Goal: Check status: Check status

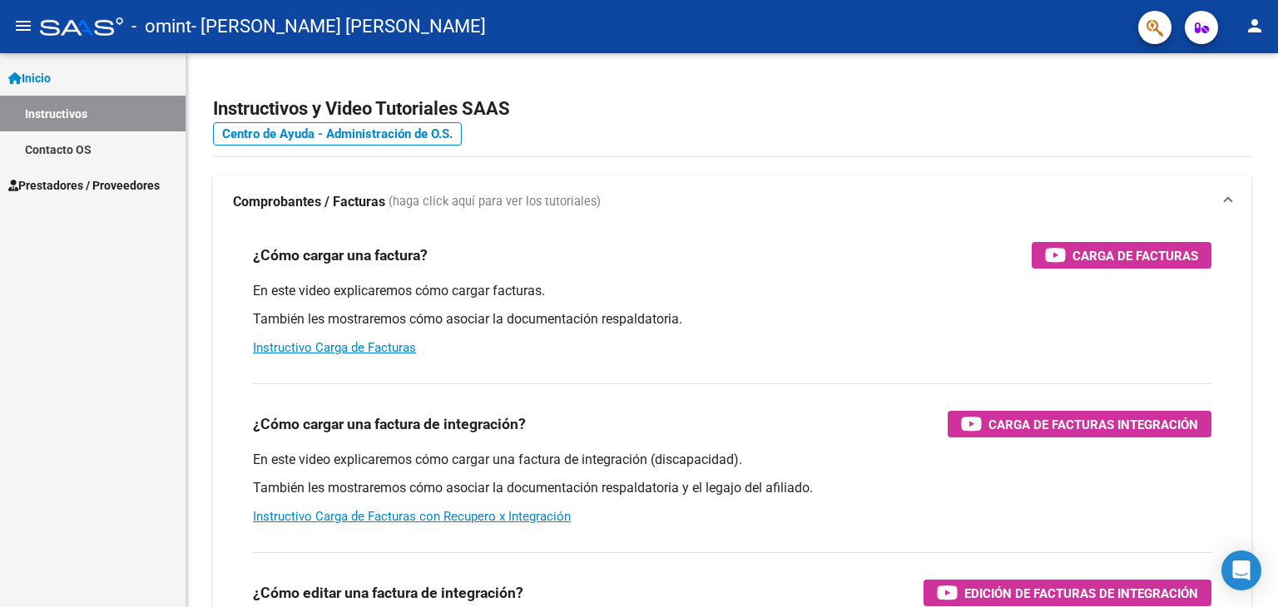
click at [143, 177] on span "Prestadores / Proveedores" at bounding box center [83, 185] width 151 height 18
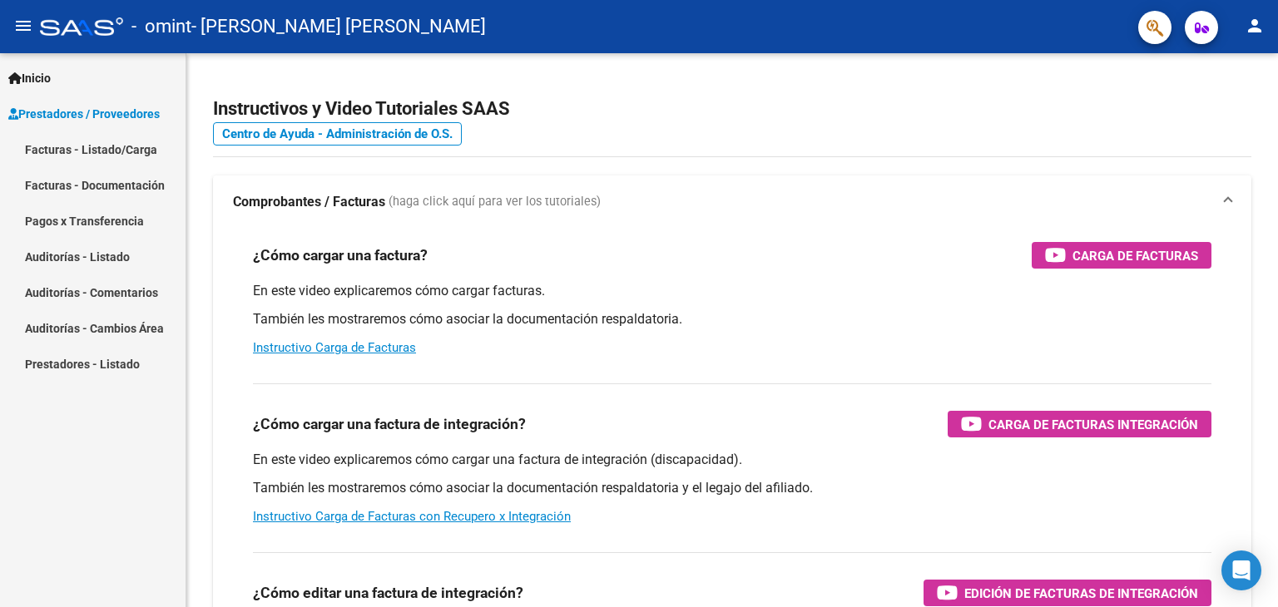
click at [119, 220] on link "Pagos x Transferencia" at bounding box center [92, 221] width 185 height 36
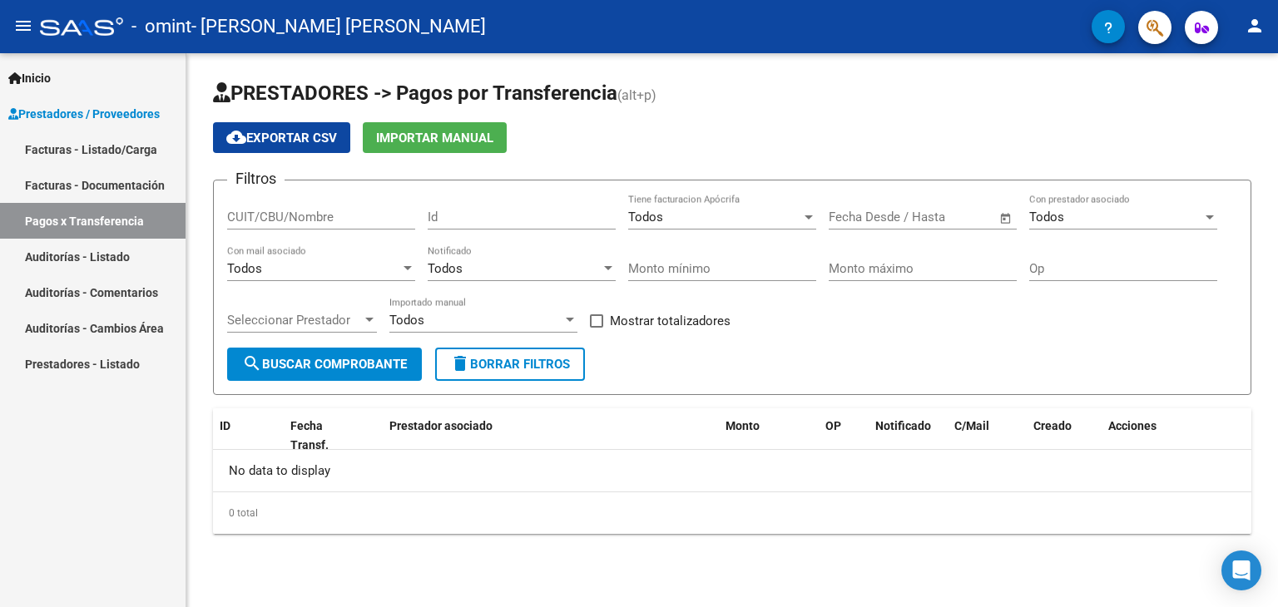
click at [320, 220] on input "CUIT/CBU/Nombre" at bounding box center [321, 217] width 188 height 15
click at [879, 210] on input "text" at bounding box center [861, 217] width 67 height 15
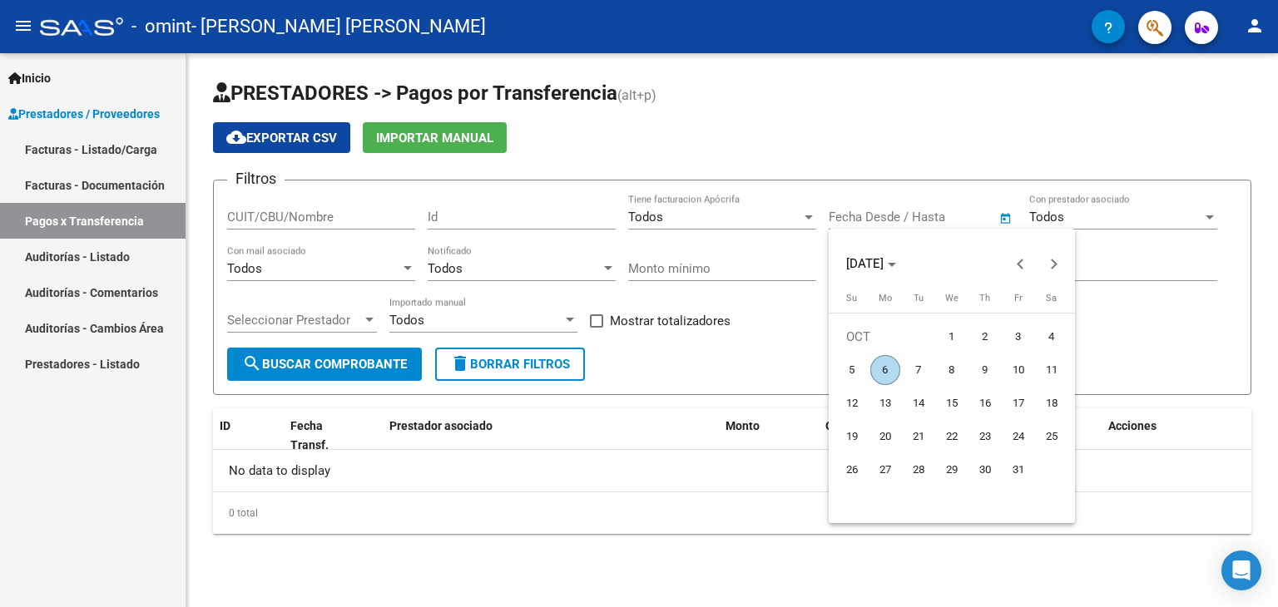
click at [373, 356] on div at bounding box center [639, 303] width 1278 height 607
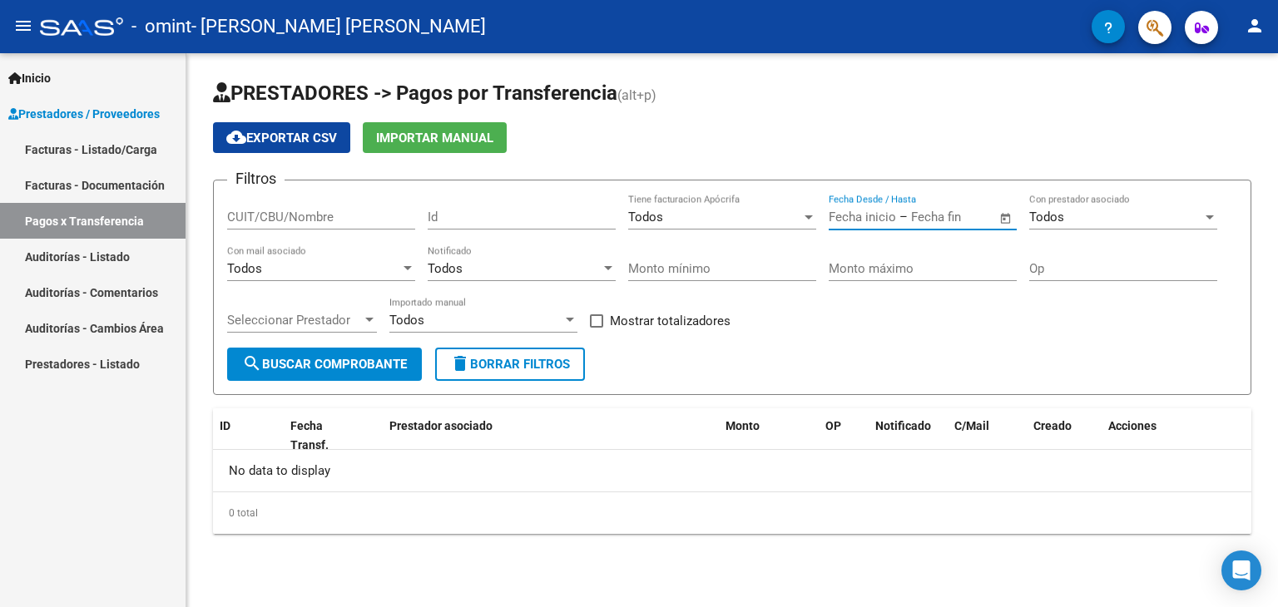
click at [373, 357] on span "search Buscar Comprobante" at bounding box center [324, 364] width 165 height 15
click at [452, 141] on span "Importar Manual" at bounding box center [434, 138] width 117 height 15
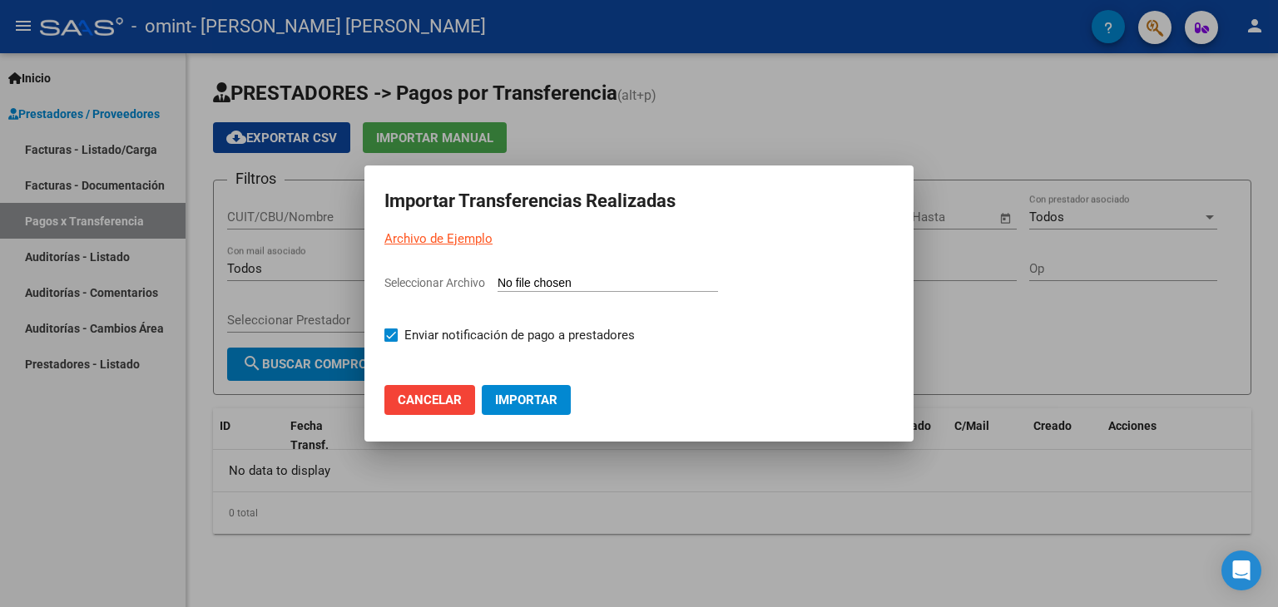
click at [449, 400] on span "Cancelar" at bounding box center [430, 400] width 64 height 15
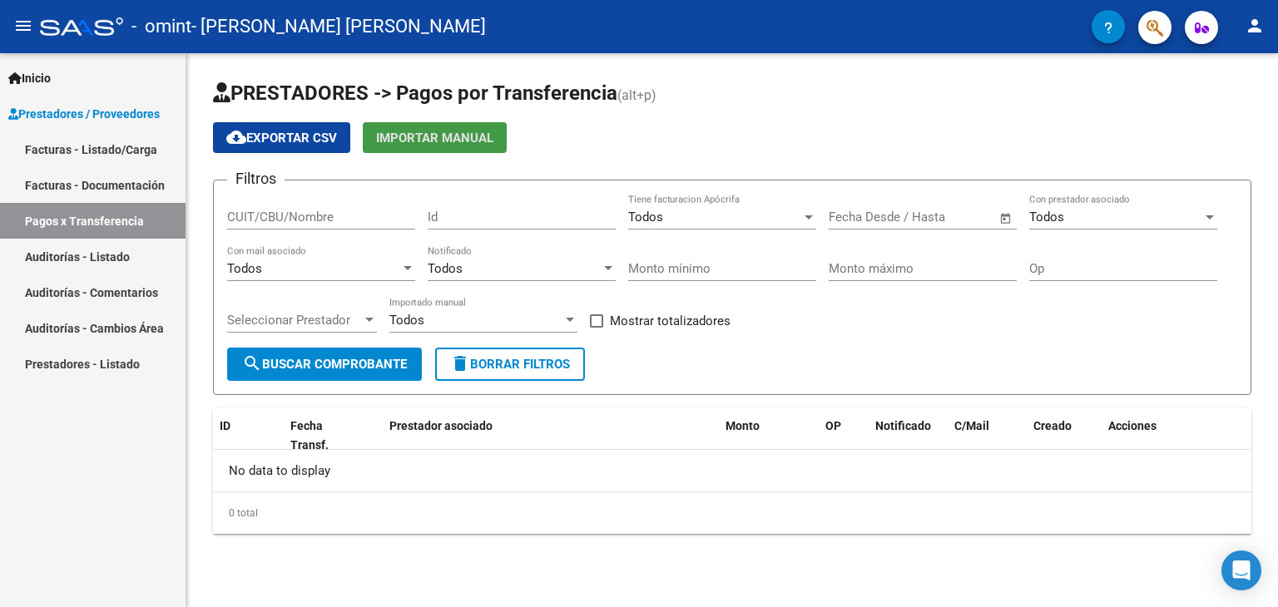
click at [1079, 219] on div "Todos" at bounding box center [1115, 217] width 173 height 15
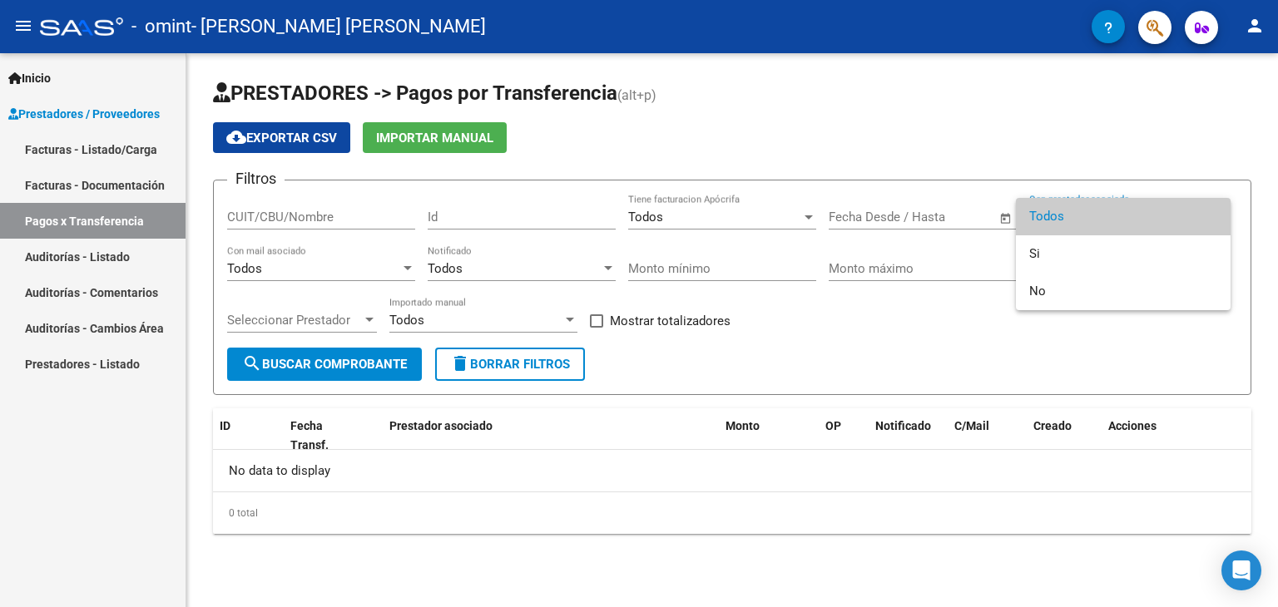
click at [1079, 219] on span "Todos" at bounding box center [1123, 216] width 188 height 37
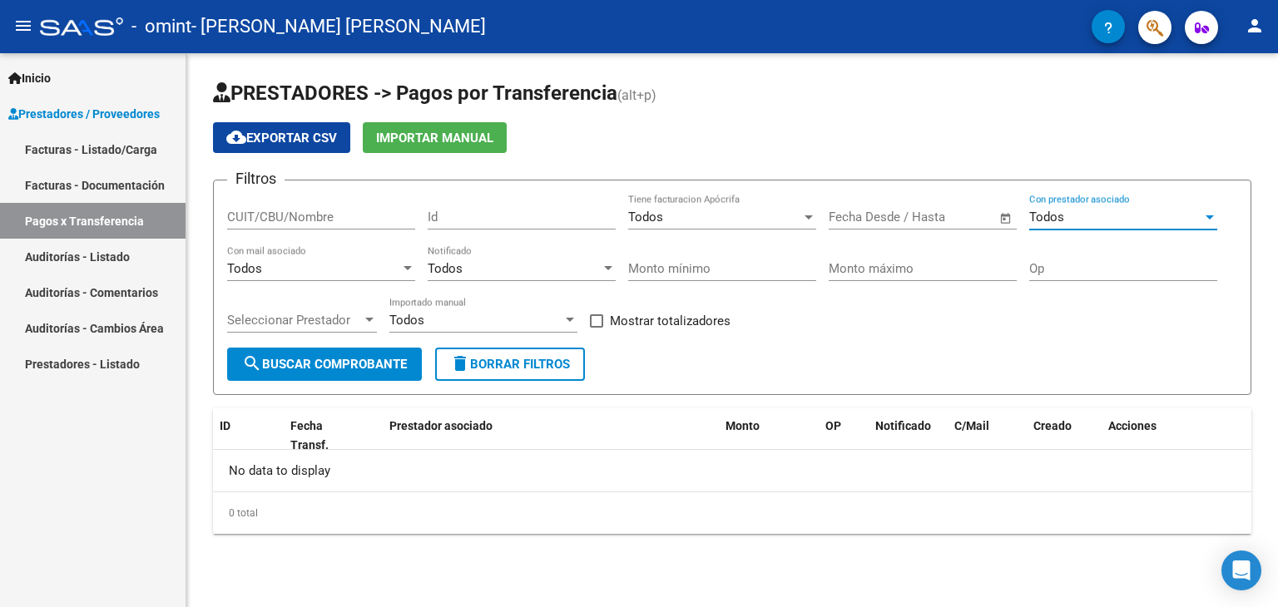
click at [354, 206] on div "CUIT/CBU/Nombre" at bounding box center [321, 212] width 188 height 36
paste input "23356938054"
type input "23356938054"
click at [382, 370] on span "search Buscar Comprobante" at bounding box center [324, 364] width 165 height 15
click at [77, 151] on link "Facturas - Listado/Carga" at bounding box center [92, 149] width 185 height 36
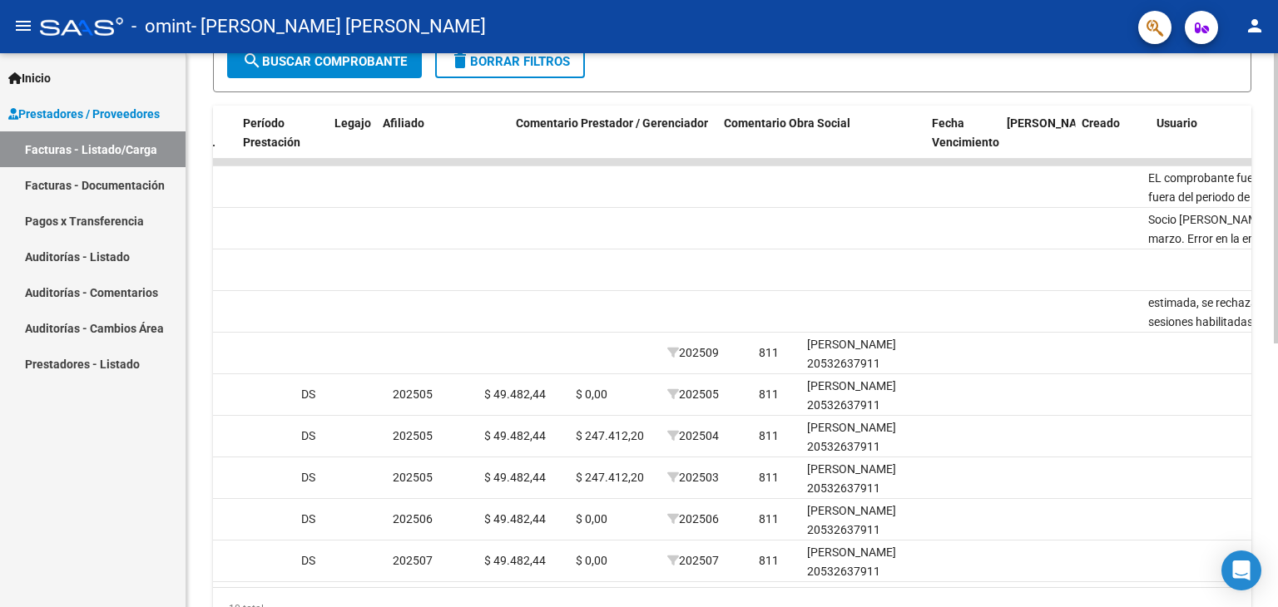
scroll to position [0, 2469]
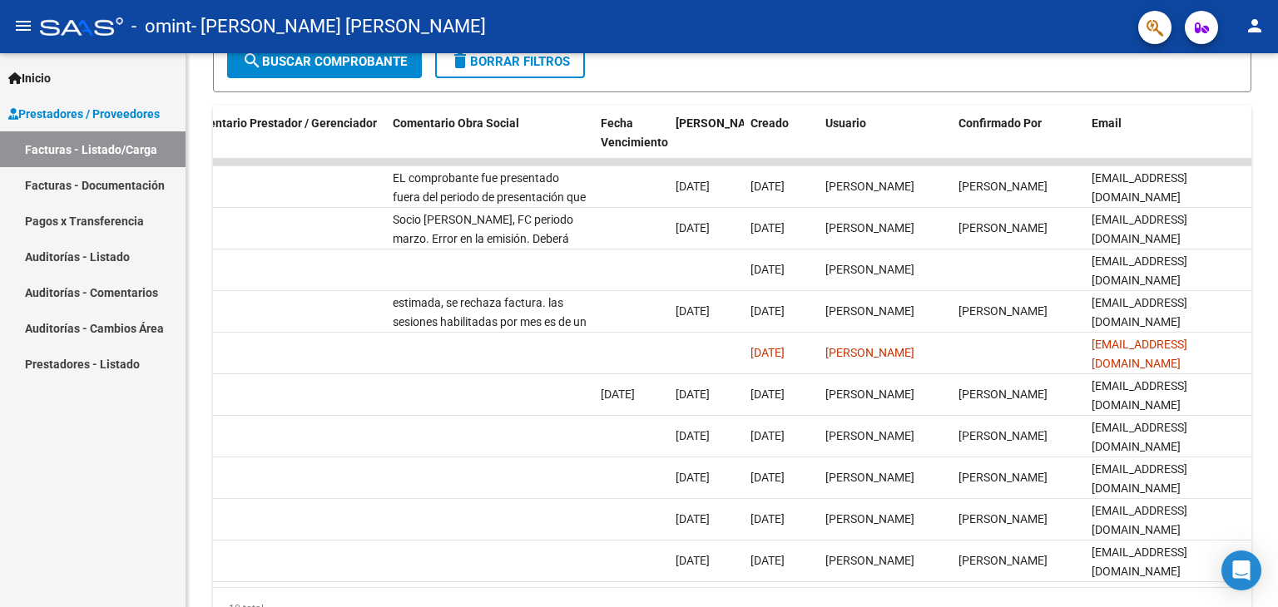
click at [1248, 16] on mat-icon "person" at bounding box center [1254, 26] width 20 height 20
click at [1209, 101] on button "exit_to_app Salir" at bounding box center [1219, 110] width 101 height 40
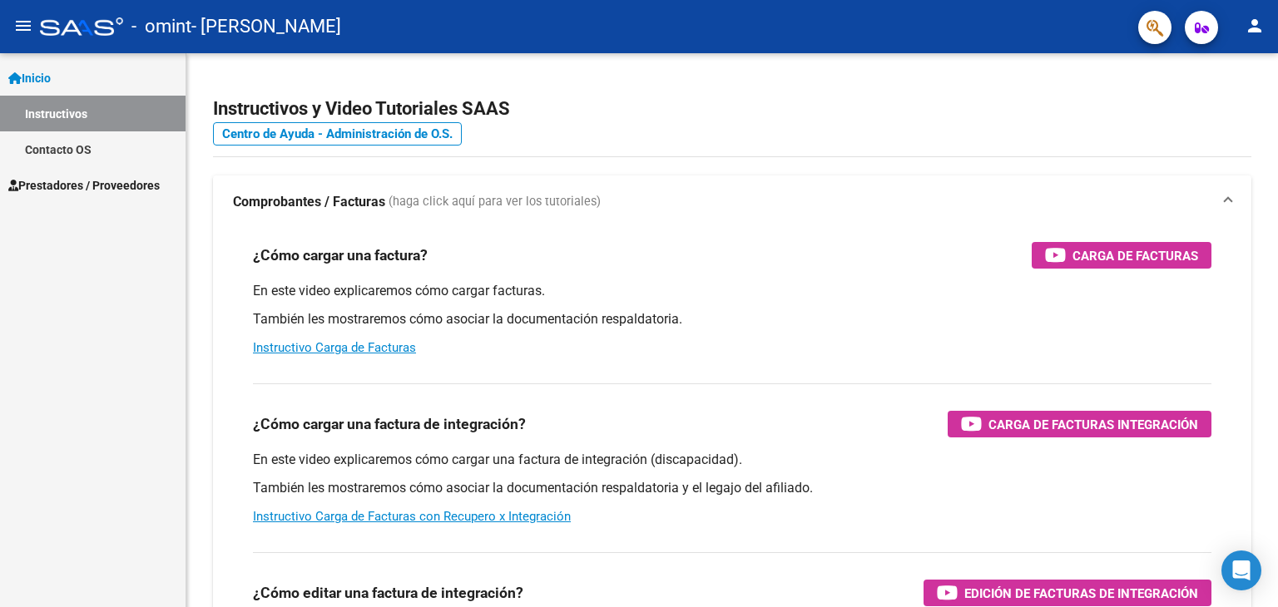
click at [109, 190] on span "Prestadores / Proveedores" at bounding box center [83, 185] width 151 height 18
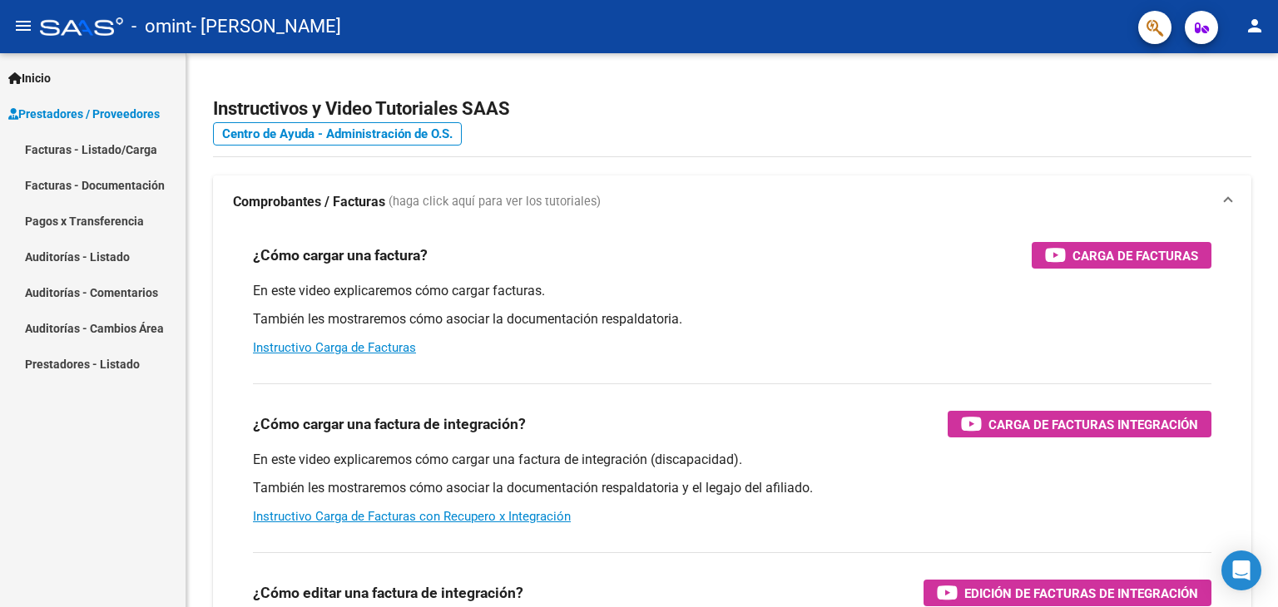
click at [126, 158] on link "Facturas - Listado/Carga" at bounding box center [92, 149] width 185 height 36
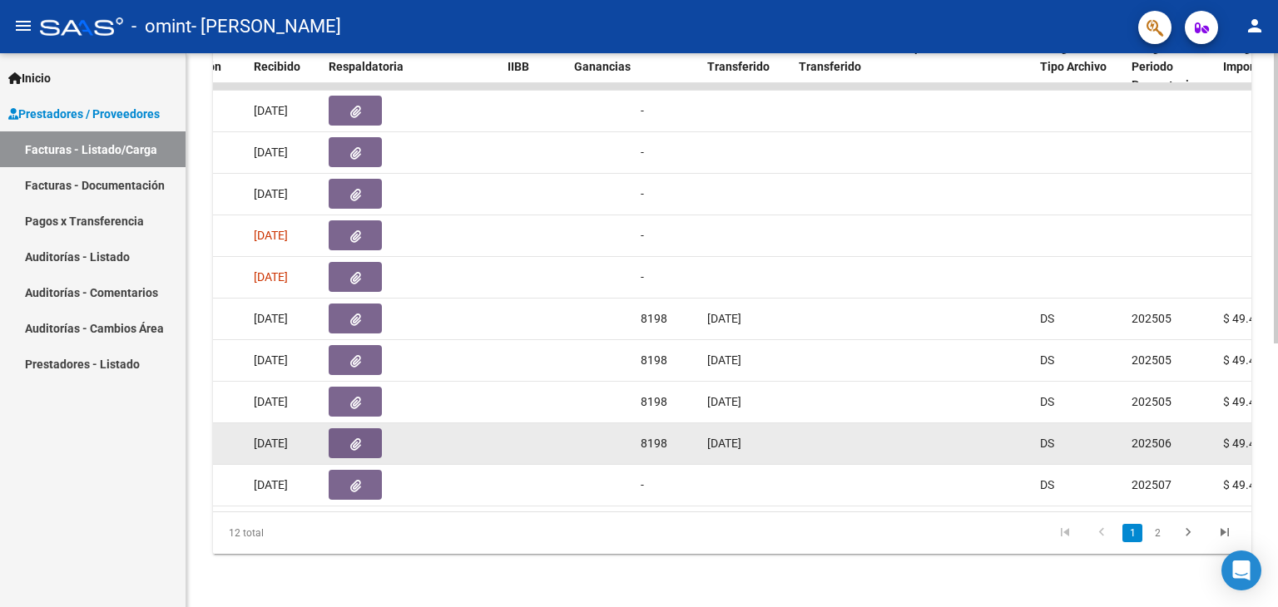
scroll to position [502, 0]
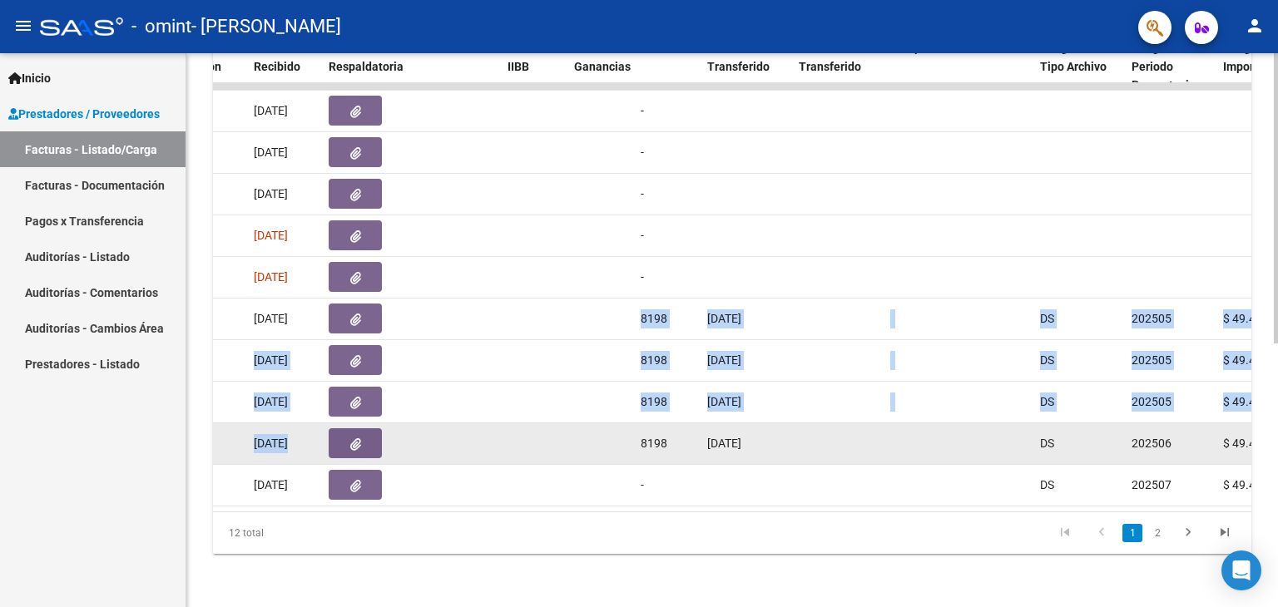
drag, startPoint x: 638, startPoint y: 307, endPoint x: 641, endPoint y: 412, distance: 104.9
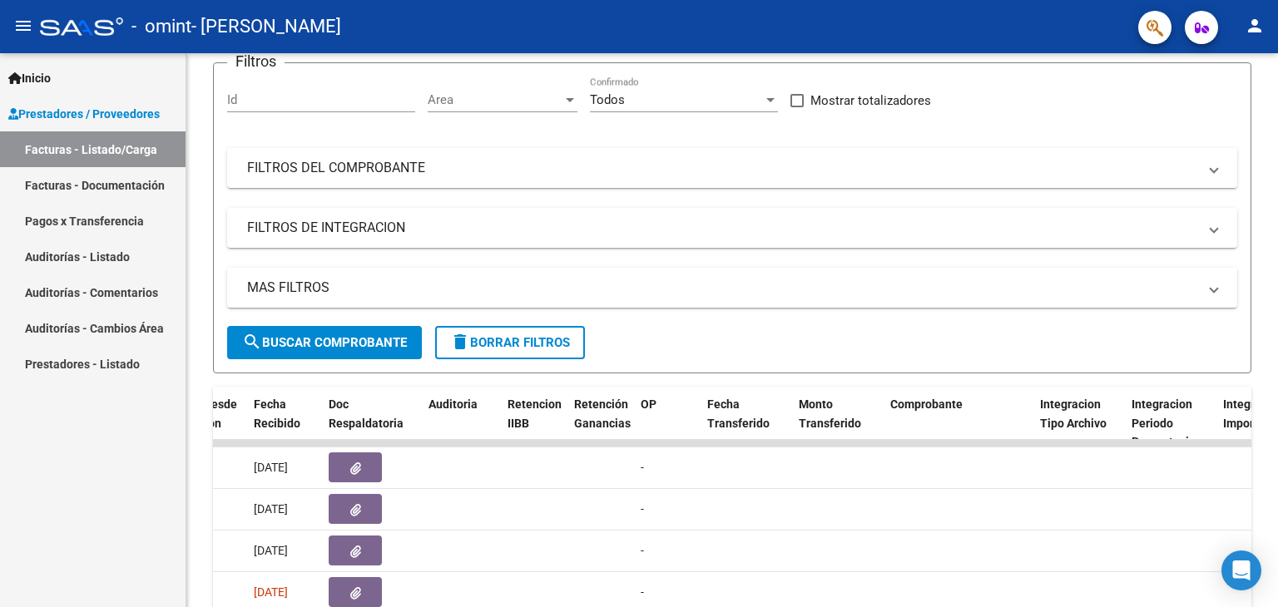
scroll to position [87, 0]
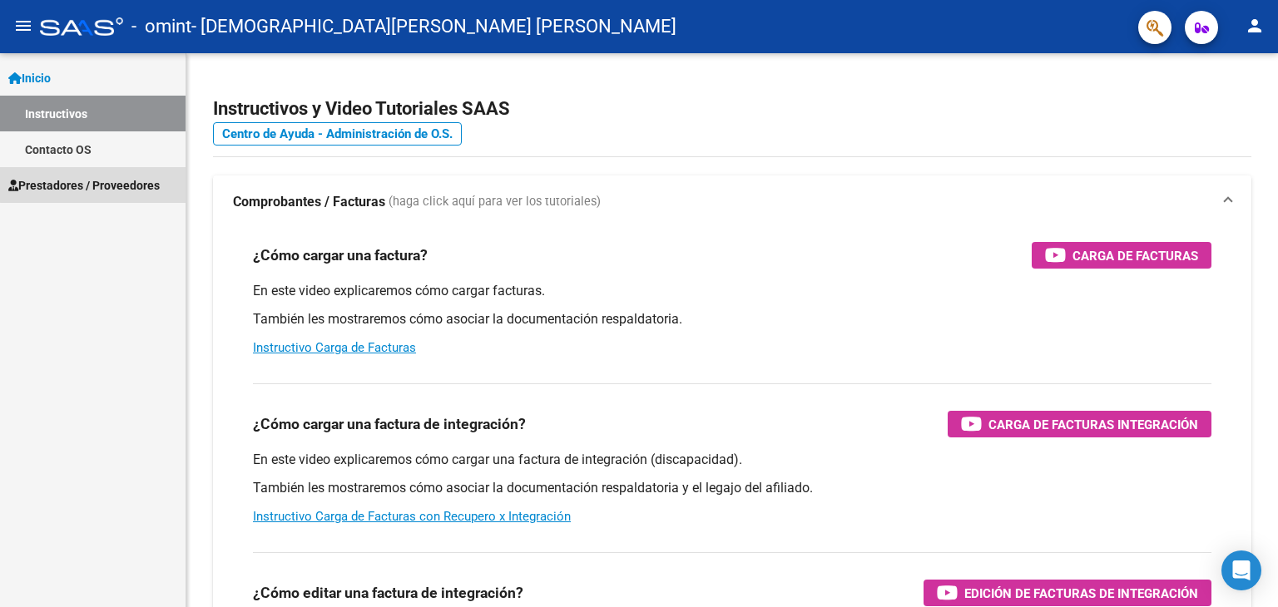
click at [131, 170] on link "Prestadores / Proveedores" at bounding box center [92, 185] width 185 height 36
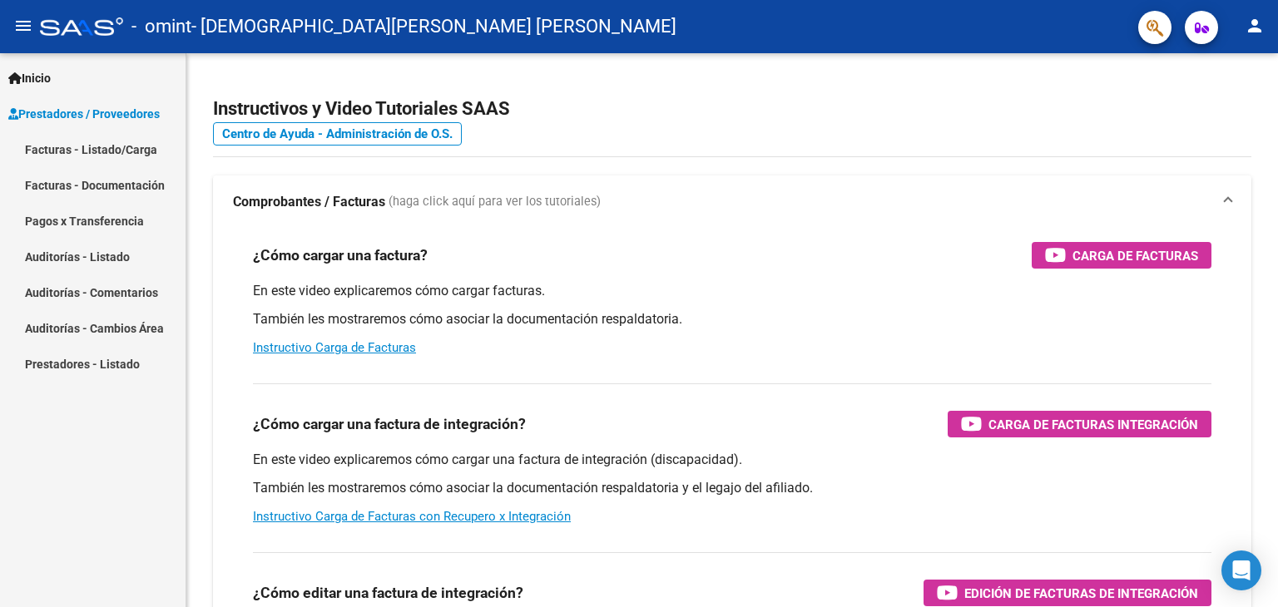
click at [136, 148] on link "Facturas - Listado/Carga" at bounding box center [92, 149] width 185 height 36
